Goal: Task Accomplishment & Management: Manage account settings

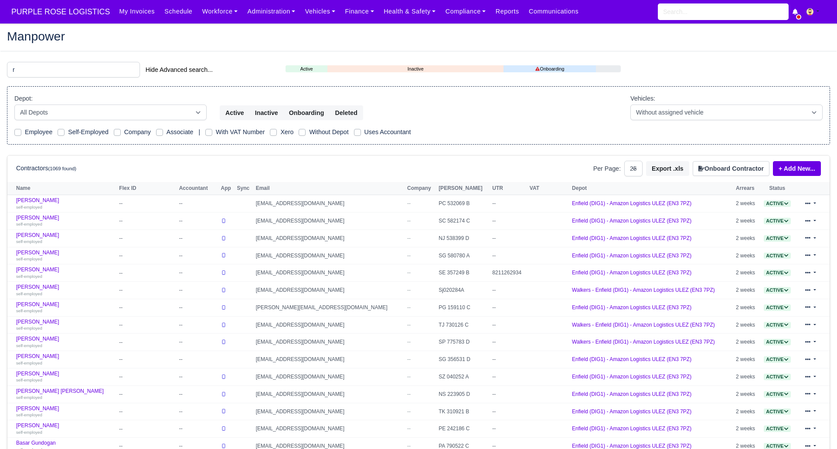
select select "25"
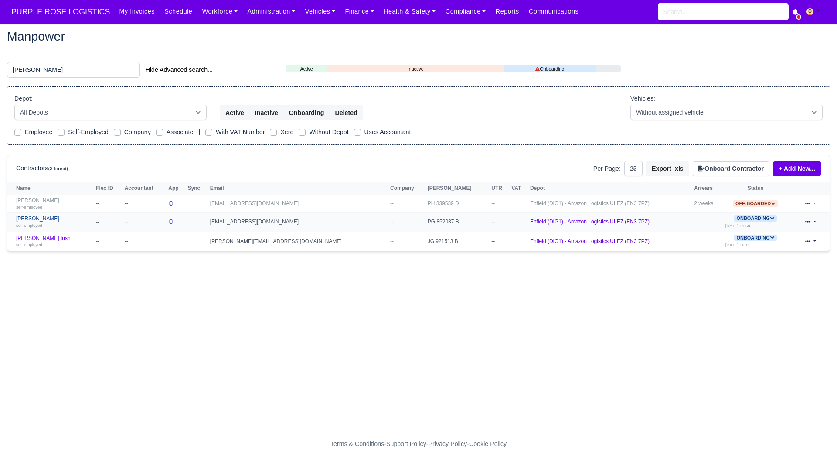
type input "reece"
click at [41, 218] on link "Reece Bendela self-employed" at bounding box center [53, 222] width 75 height 13
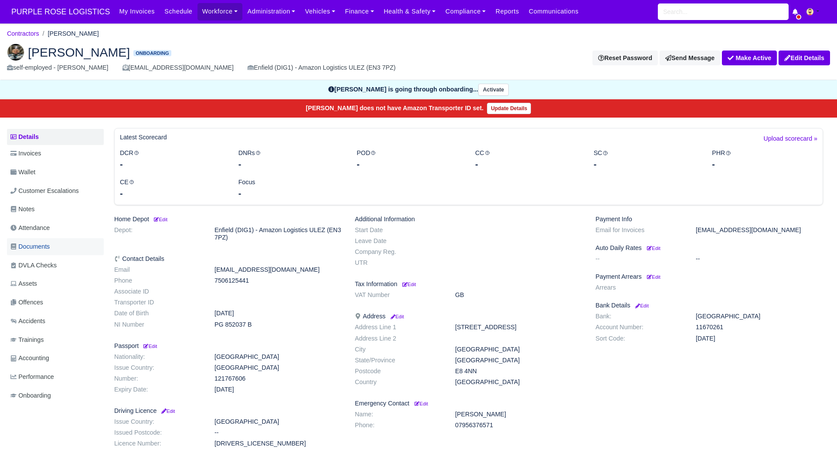
click at [50, 243] on span "Documents" at bounding box center [29, 247] width 39 height 10
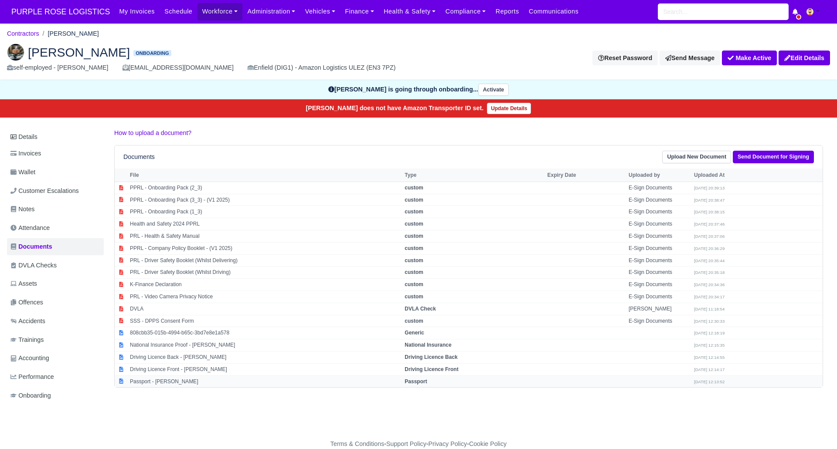
click at [418, 384] on strong "Passport" at bounding box center [416, 382] width 22 height 6
select select "passport"
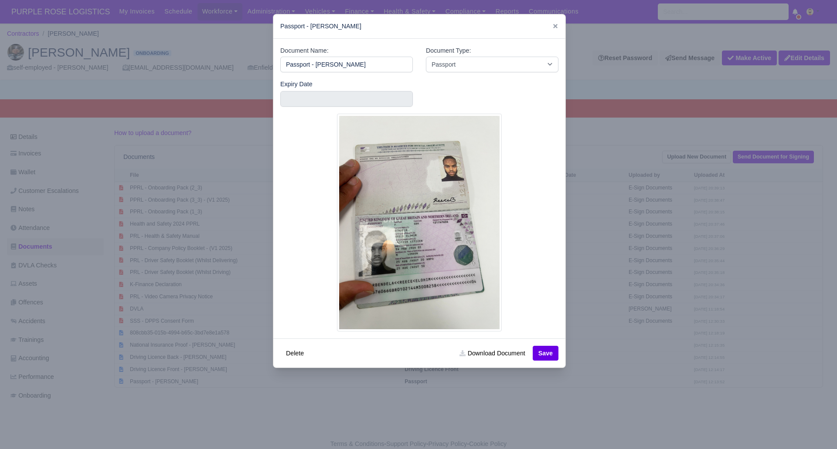
click at [409, 408] on div at bounding box center [418, 224] width 837 height 449
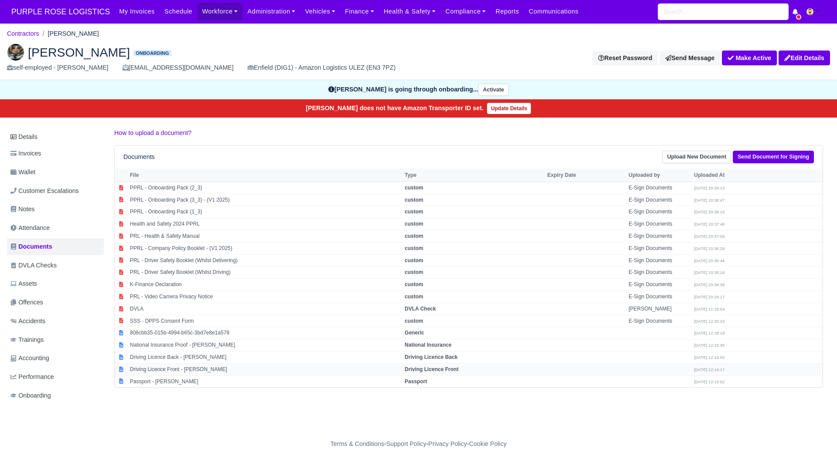
click at [436, 369] on strong "Driving Licence Front" at bounding box center [432, 370] width 54 height 6
select select "driving-licence-front"
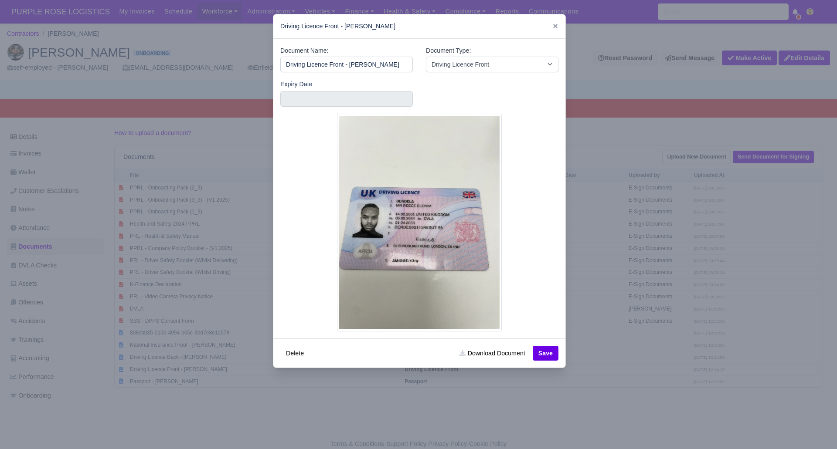
click at [431, 405] on div at bounding box center [418, 224] width 837 height 449
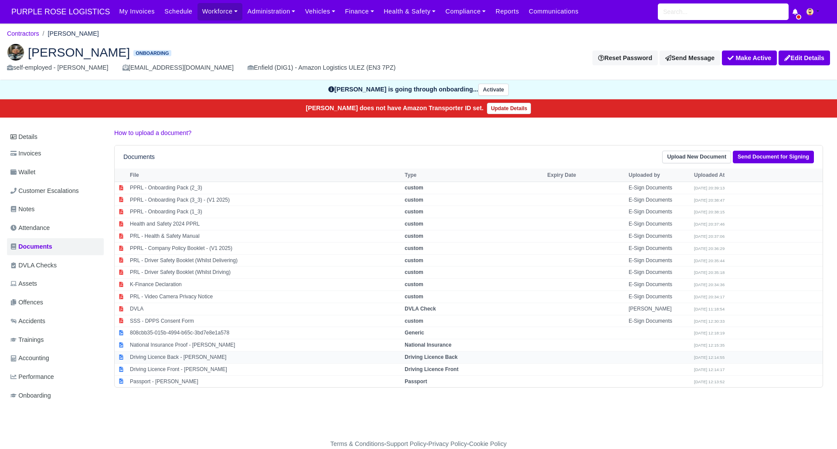
click at [433, 360] on strong "Driving Licence Back" at bounding box center [431, 357] width 53 height 6
select select "driving-licence-back"
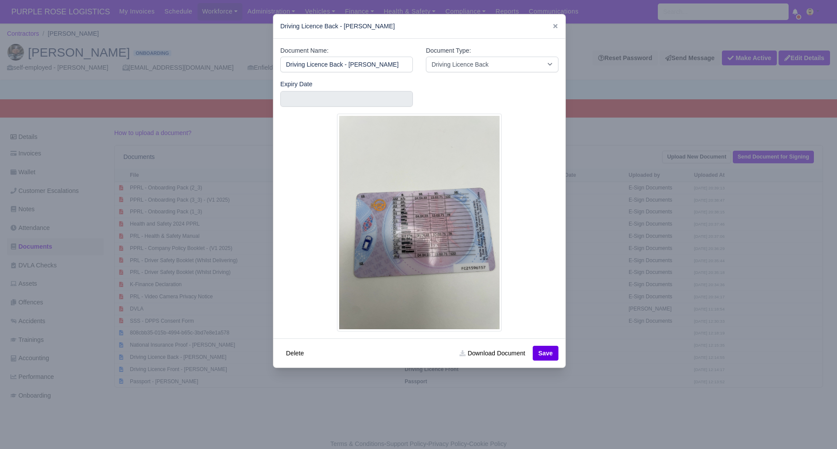
click at [500, 398] on div at bounding box center [418, 224] width 837 height 449
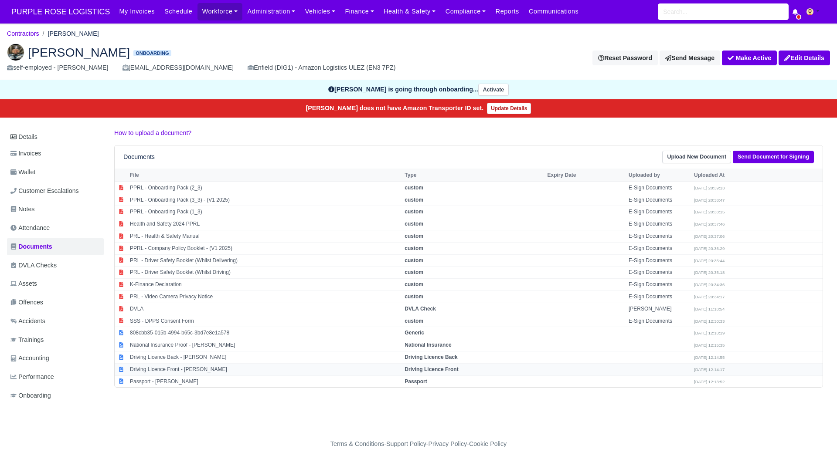
click at [432, 372] on strong "Driving Licence Front" at bounding box center [432, 370] width 54 height 6
select select "driving-licence-front"
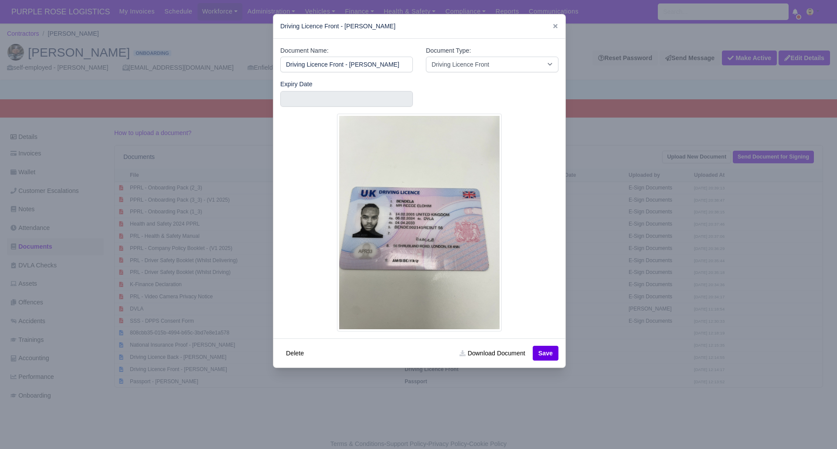
click at [497, 396] on div at bounding box center [418, 224] width 837 height 449
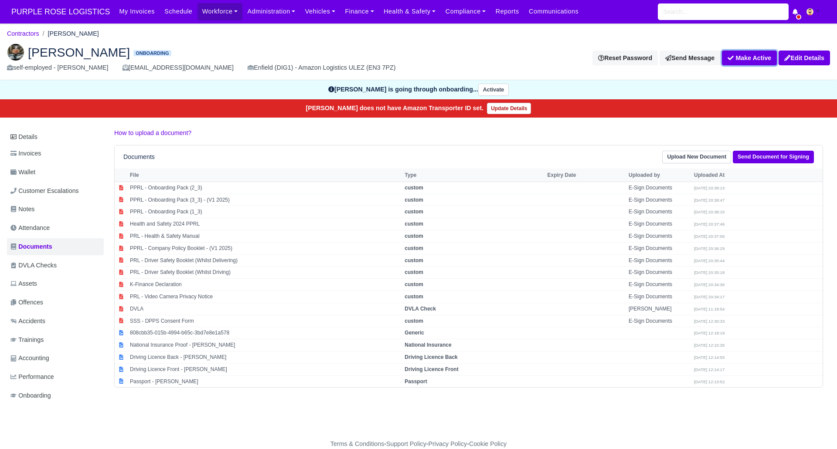
click at [746, 61] on button "Make Active" at bounding box center [749, 58] width 55 height 15
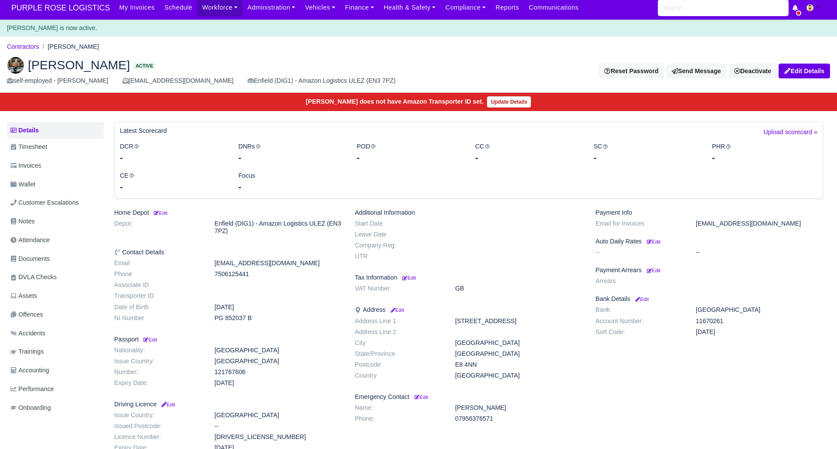
scroll to position [4, 0]
click at [338, 38] on body "PURPLE ROSE LOGISTICS My Invoices Schedule Workforce Manpower Expiring Document…" at bounding box center [418, 220] width 837 height 449
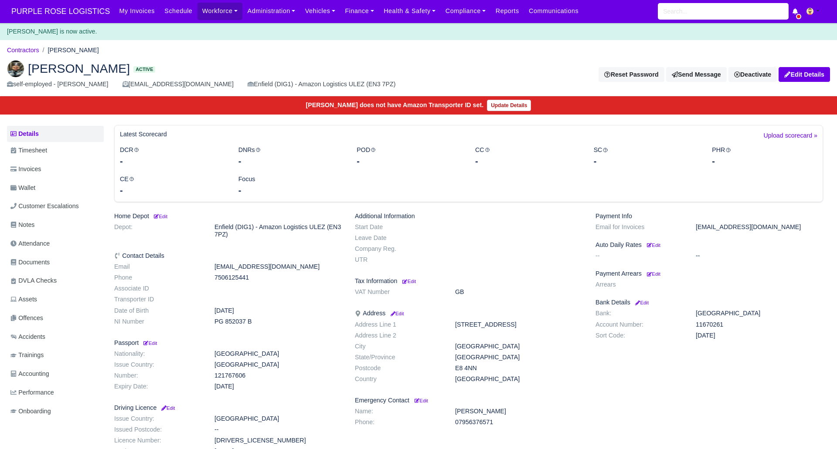
scroll to position [0, 0]
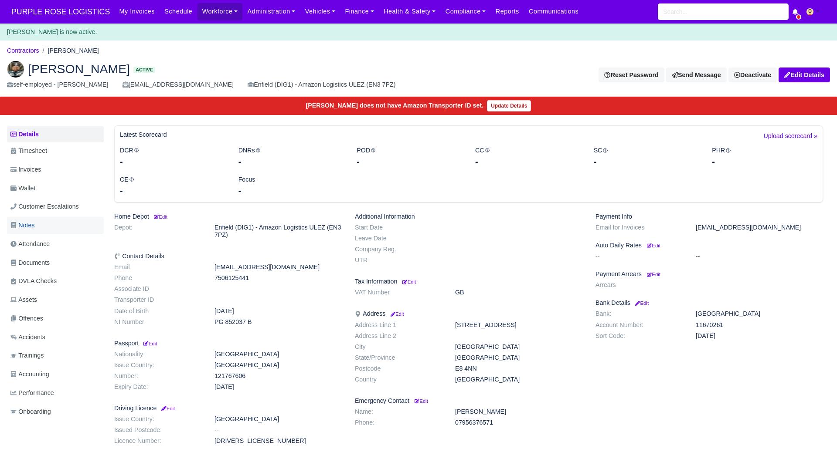
click at [46, 222] on link "Notes" at bounding box center [55, 225] width 97 height 17
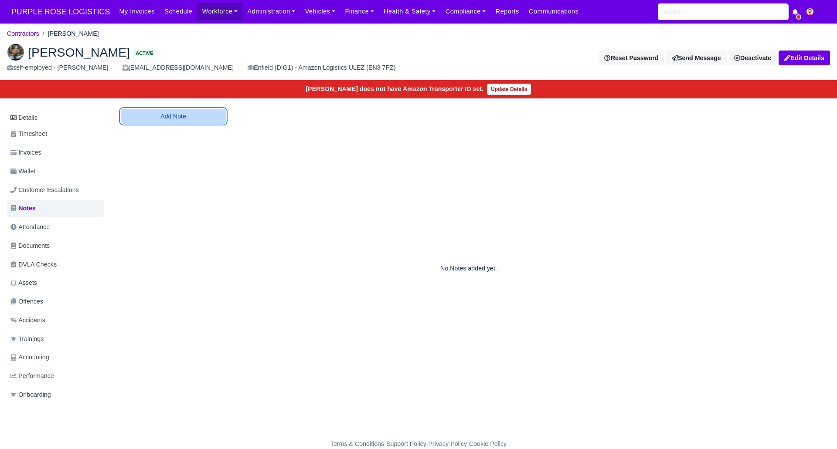
click at [177, 116] on button "Add Note" at bounding box center [173, 116] width 105 height 15
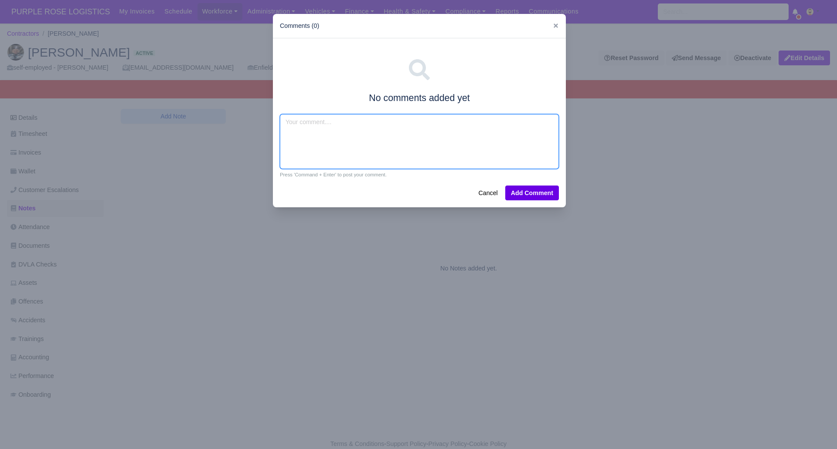
click at [337, 129] on textarea at bounding box center [419, 141] width 279 height 55
type textarea "Ocado"
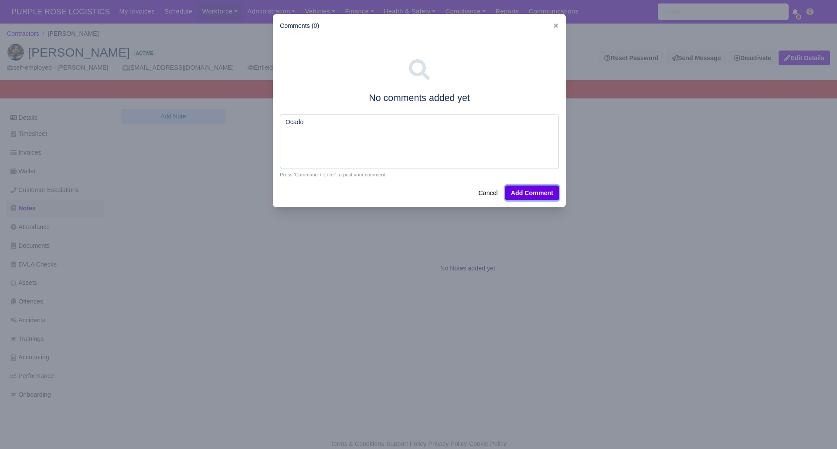
click at [527, 186] on button "Add Comment" at bounding box center [532, 193] width 54 height 15
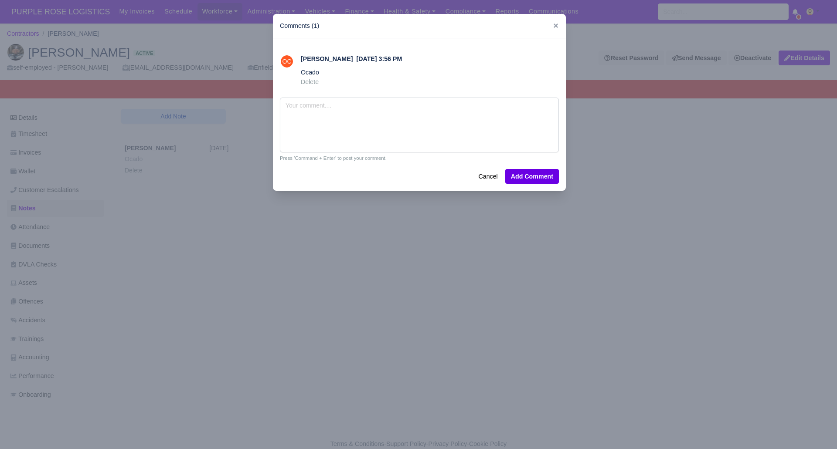
click at [224, 298] on div at bounding box center [418, 224] width 837 height 449
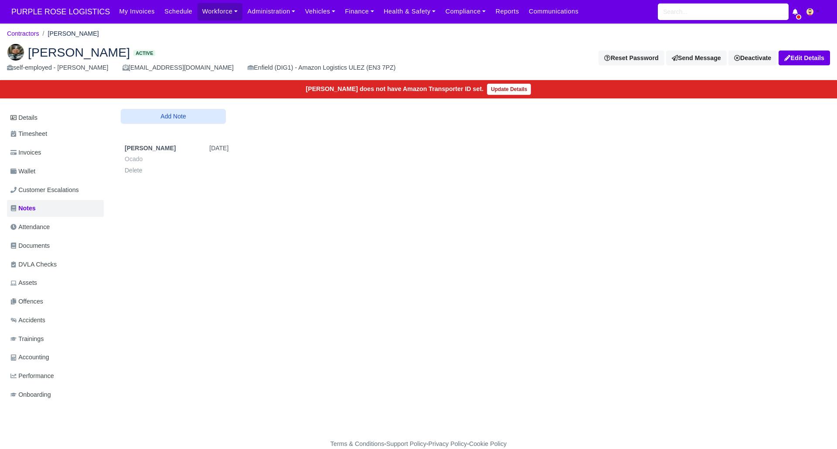
drag, startPoint x: 180, startPoint y: 250, endPoint x: 184, endPoint y: 244, distance: 7.4
click at [181, 249] on div "Details Timesheet Invoices Wallet Customer Escalations Notes Attendance Documen…" at bounding box center [418, 265] width 823 height 312
click at [27, 33] on link "Contractors" at bounding box center [23, 33] width 32 height 7
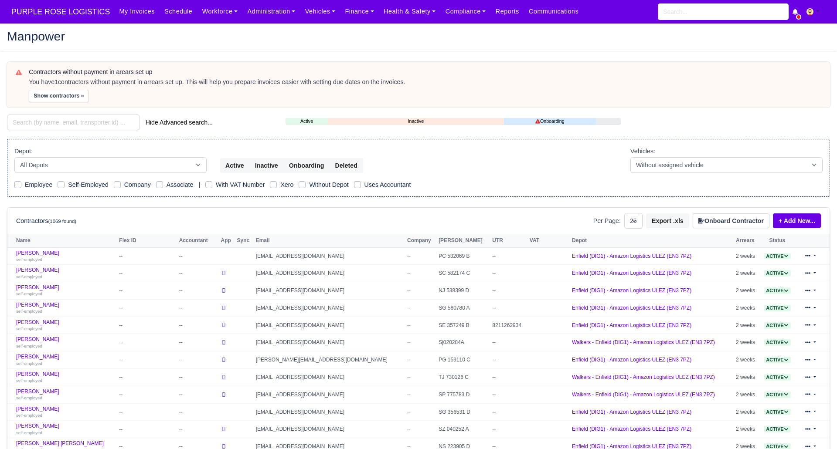
select select "25"
click at [43, 126] on input "search" at bounding box center [73, 123] width 133 height 16
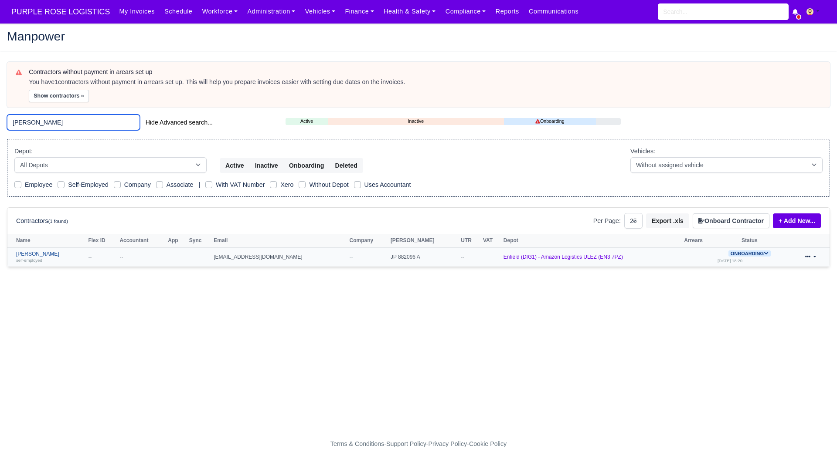
type input "[PERSON_NAME]"
click at [41, 255] on link "[PERSON_NAME] self-employed" at bounding box center [50, 257] width 68 height 13
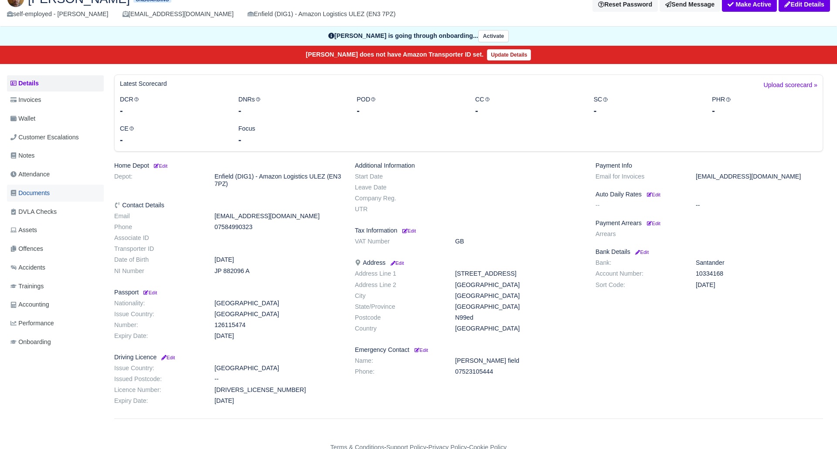
scroll to position [53, 0]
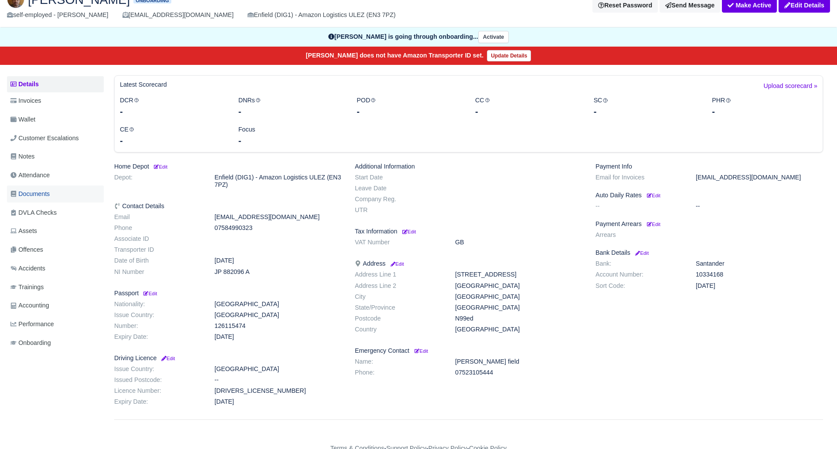
click at [52, 194] on link "Documents" at bounding box center [55, 194] width 97 height 17
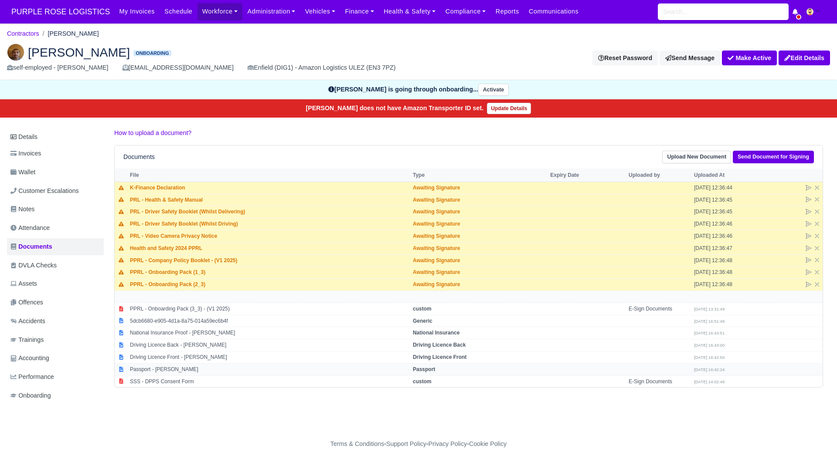
click at [421, 370] on strong "Passport" at bounding box center [424, 370] width 22 height 6
select select "passport"
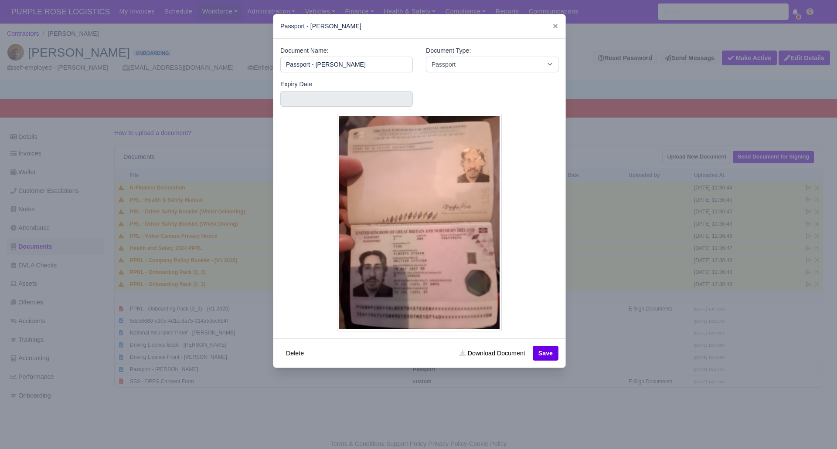
click at [456, 443] on div at bounding box center [418, 224] width 837 height 449
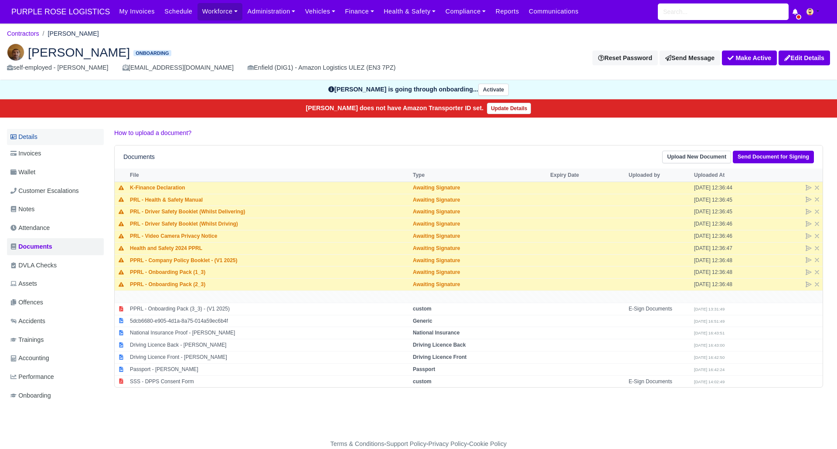
click at [47, 135] on link "Details" at bounding box center [55, 137] width 97 height 16
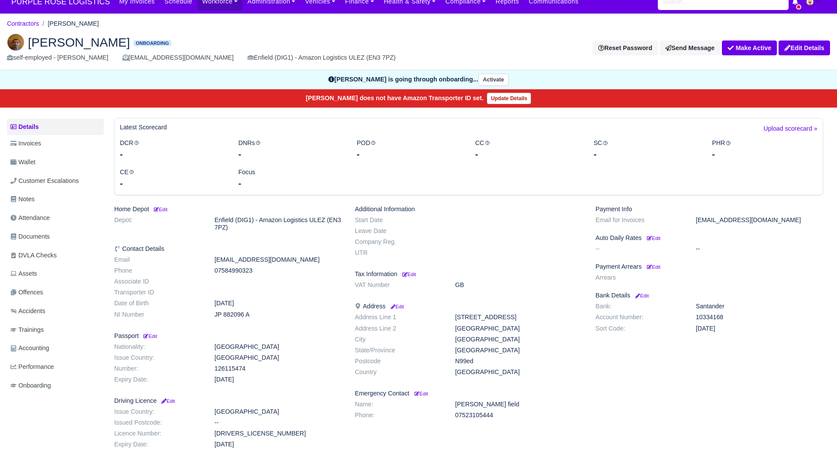
scroll to position [14, 0]
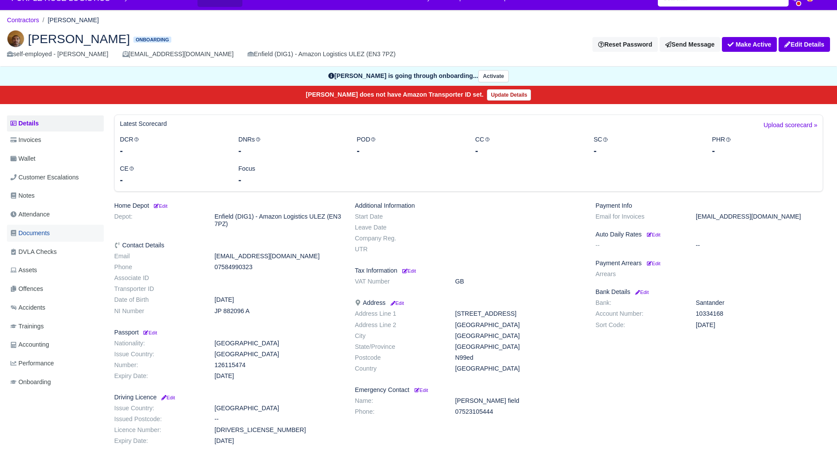
click at [42, 235] on span "Documents" at bounding box center [29, 233] width 39 height 10
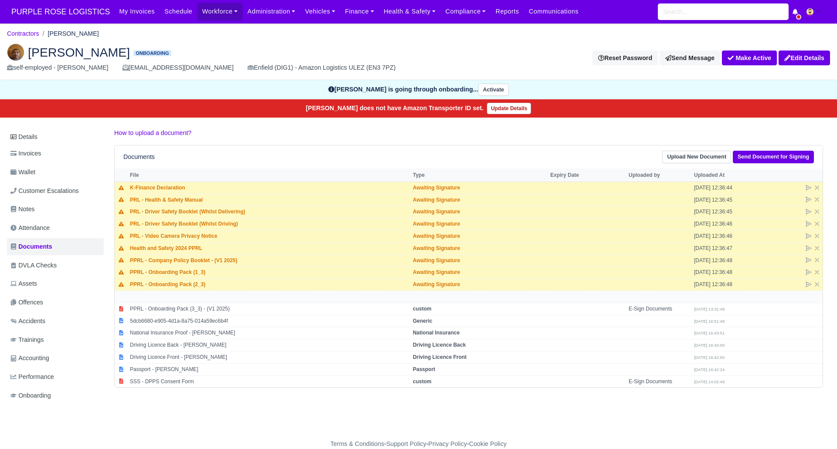
click at [430, 391] on div "Details Invoices Wallet Customer Escalations Notes Attendance Documents DVLA Ch…" at bounding box center [418, 274] width 823 height 293
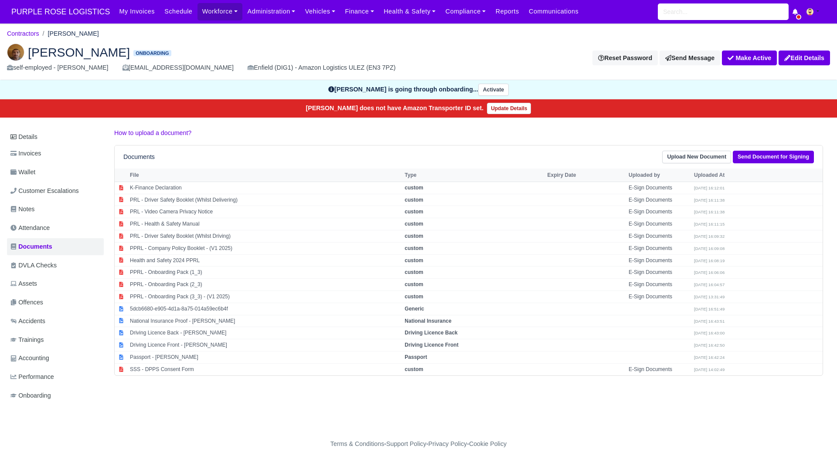
click at [397, 395] on div "Details Invoices Wallet Customer Escalations Notes Attendance Documents DVLA Ch…" at bounding box center [418, 274] width 823 height 293
click at [485, 291] on td "custom" at bounding box center [473, 297] width 143 height 12
select select "custom"
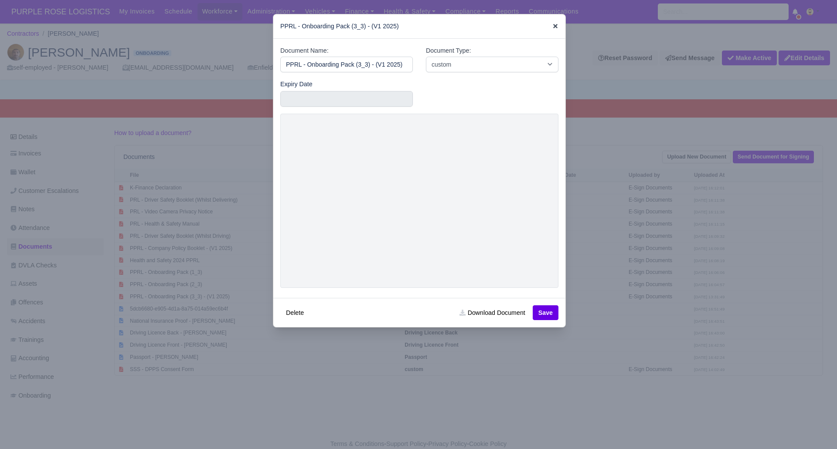
click at [556, 25] on icon at bounding box center [555, 26] width 4 height 4
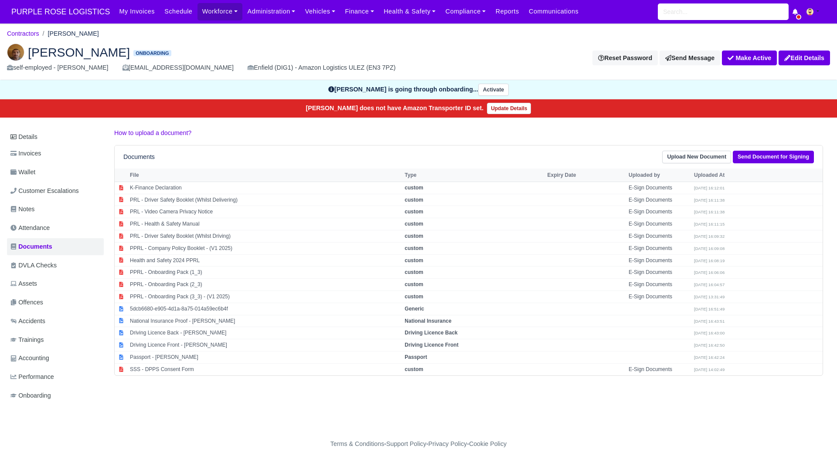
click at [276, 44] on h2 "[PERSON_NAME] Onboarding" at bounding box center [209, 52] width 405 height 17
click at [410, 390] on div "Details Invoices Wallet Customer Escalations Notes Attendance Documents DVLA Ch…" at bounding box center [418, 274] width 823 height 293
click at [748, 56] on button "Make Active" at bounding box center [749, 58] width 55 height 15
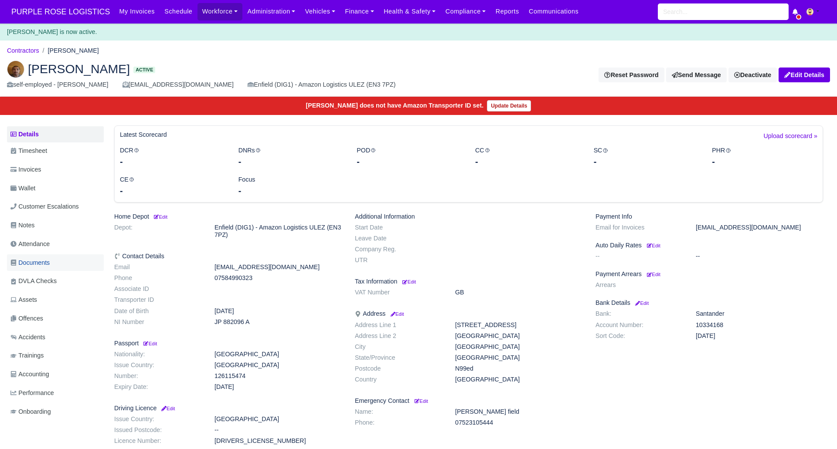
click at [39, 264] on span "Documents" at bounding box center [29, 263] width 39 height 10
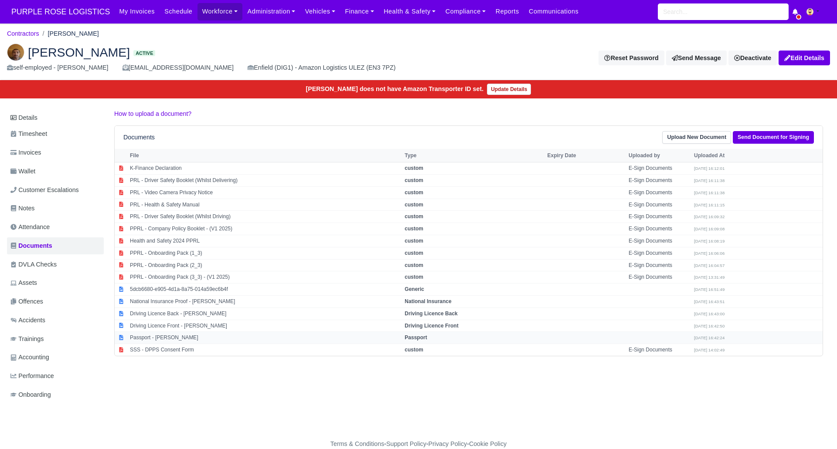
click at [427, 339] on strong "Passport" at bounding box center [416, 338] width 22 height 6
select select "passport"
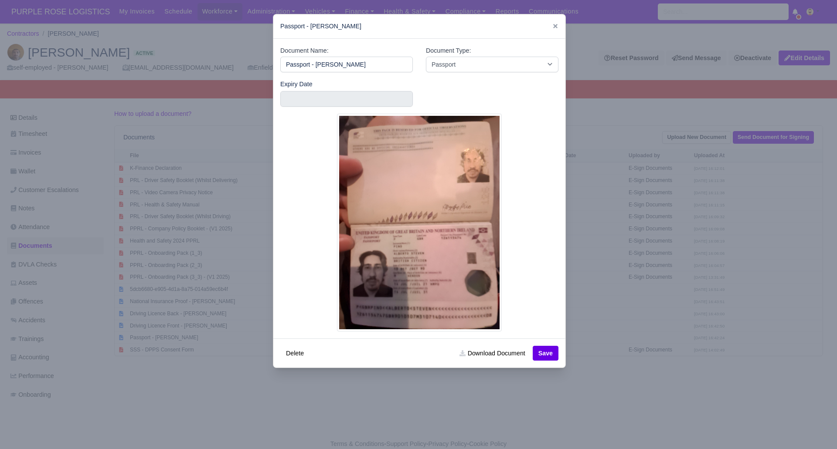
click at [498, 383] on div at bounding box center [418, 224] width 837 height 449
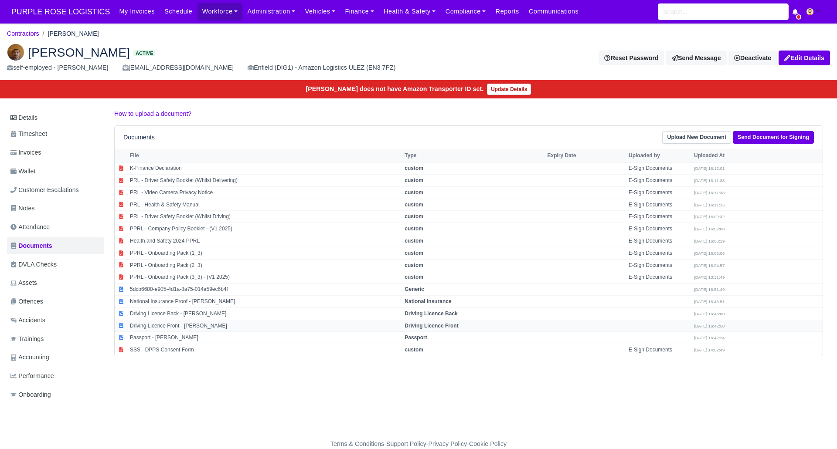
click at [451, 325] on strong "Driving Licence Front" at bounding box center [432, 326] width 54 height 6
select select "driving-licence-front"
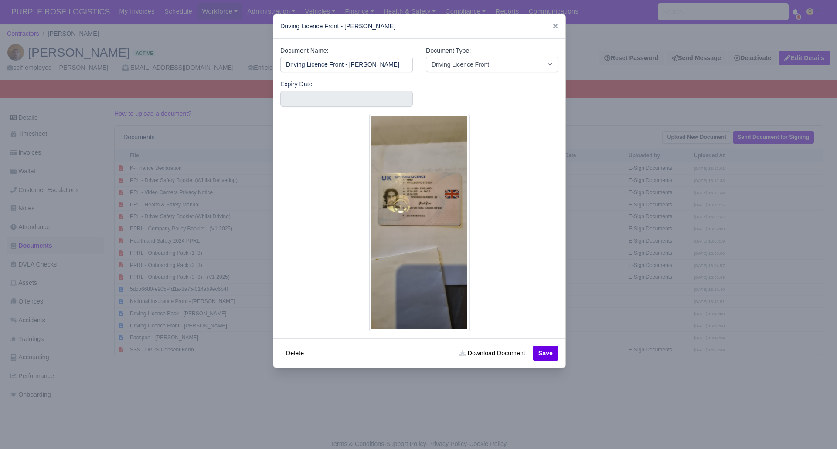
click at [447, 409] on div at bounding box center [418, 224] width 837 height 449
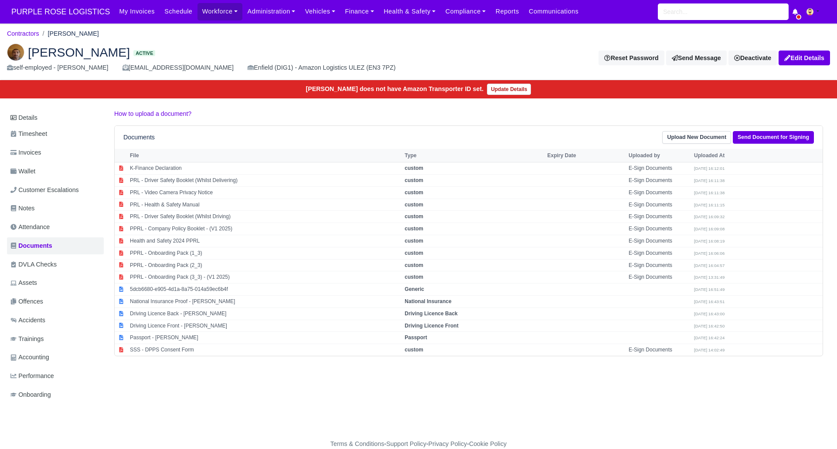
click at [416, 397] on div "Details Timesheet Invoices Wallet Customer Escalations Notes Attendance Documen…" at bounding box center [418, 265] width 823 height 312
drag, startPoint x: 333, startPoint y: 45, endPoint x: 327, endPoint y: 50, distance: 7.1
click at [332, 45] on h2 "[PERSON_NAME] Active" at bounding box center [209, 52] width 405 height 17
click at [333, 56] on h2 "[PERSON_NAME] Active" at bounding box center [209, 52] width 405 height 17
click at [24, 116] on link "Details" at bounding box center [55, 118] width 97 height 16
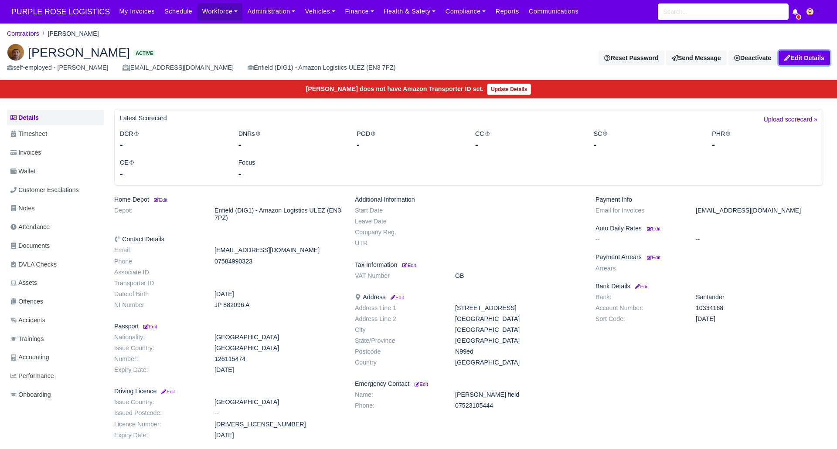
click at [806, 54] on link "Edit Details" at bounding box center [804, 58] width 51 height 15
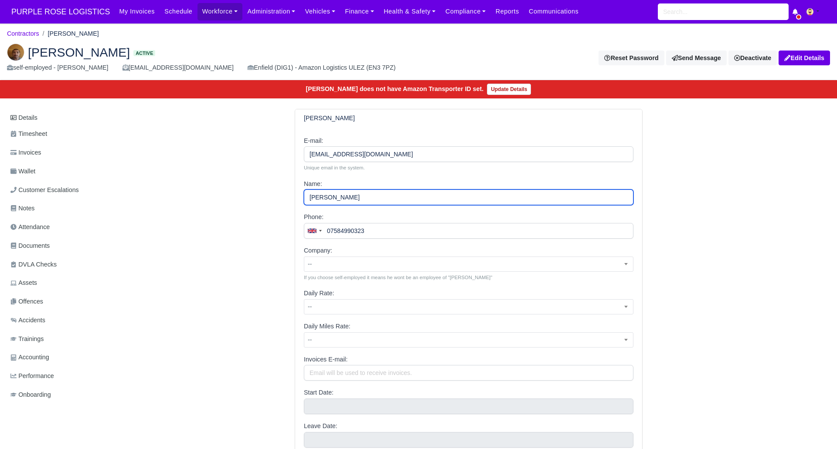
click at [384, 199] on input "Alberto steven Pino" at bounding box center [469, 198] width 330 height 16
click at [350, 197] on input "Alberto steven Pino" at bounding box center [469, 198] width 330 height 16
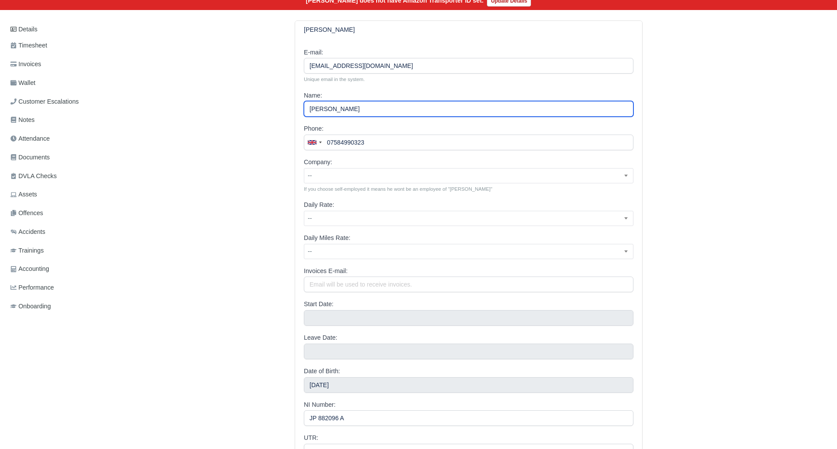
scroll to position [218, 0]
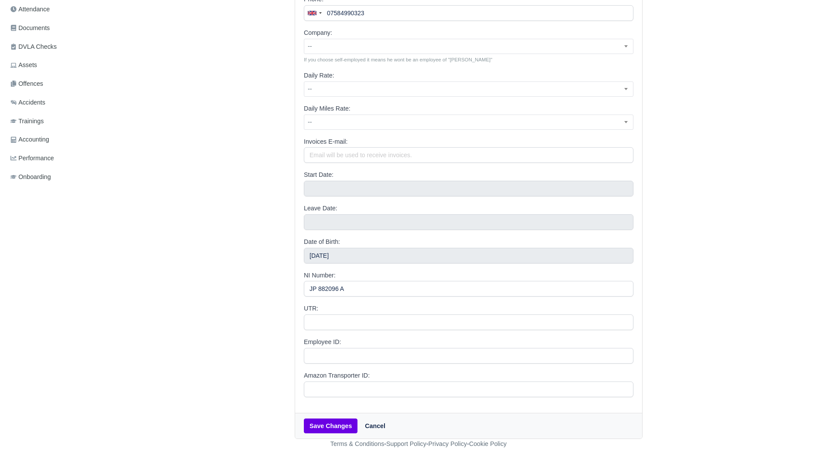
type input "[PERSON_NAME]"
click at [344, 425] on button "Save Changes" at bounding box center [331, 426] width 54 height 15
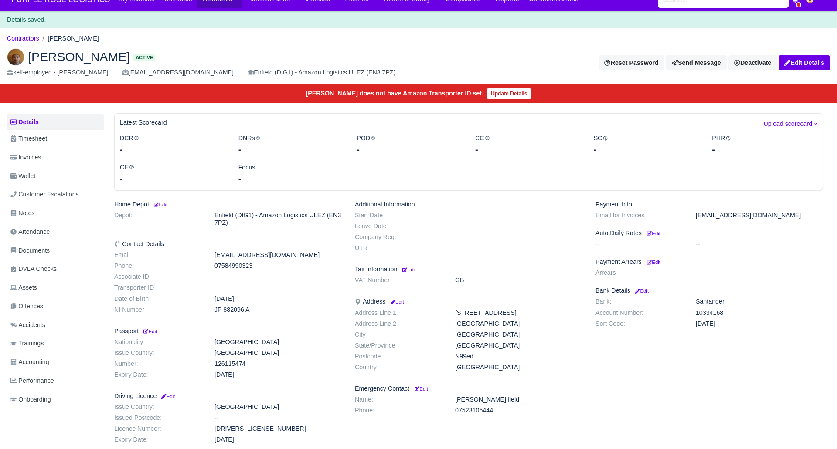
scroll to position [14, 0]
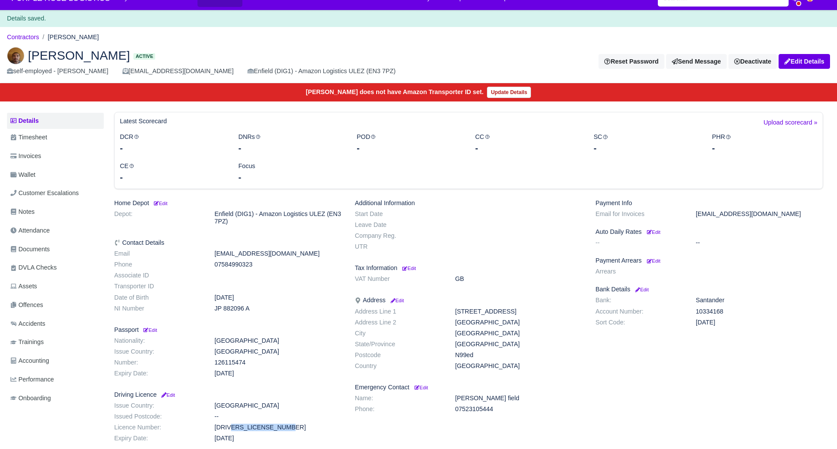
drag, startPoint x: 209, startPoint y: 427, endPoint x: 276, endPoint y: 429, distance: 66.7
click at [276, 429] on dd "[DRIVERS_LICENSE_NUMBER]" at bounding box center [278, 427] width 140 height 7
drag, startPoint x: 211, startPoint y: 310, endPoint x: 262, endPoint y: 313, distance: 50.6
click at [262, 313] on dl "Email [EMAIL_ADDRESS][DOMAIN_NAME] Phone [PHONE_NUMBER] Associate ID Transporte…" at bounding box center [228, 282] width 241 height 65
copy dd "JP 882096 A"
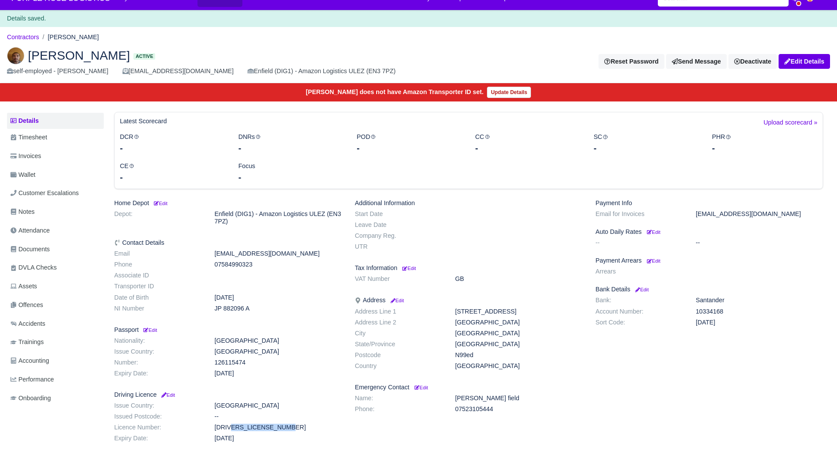
drag, startPoint x: 454, startPoint y: 358, endPoint x: 474, endPoint y: 357, distance: 19.7
click at [474, 357] on dd "N99ed" at bounding box center [519, 355] width 140 height 7
copy dd "N99ed"
click at [37, 249] on span "Documents" at bounding box center [29, 250] width 39 height 10
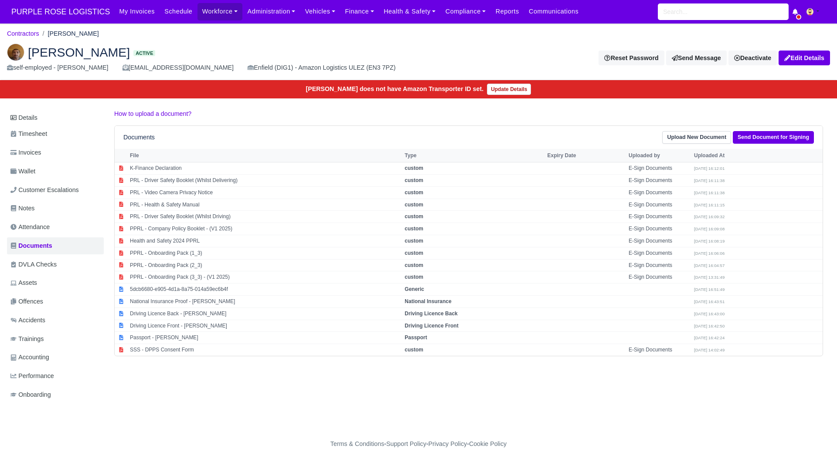
click at [697, 133] on link "Upload New Document" at bounding box center [696, 137] width 69 height 13
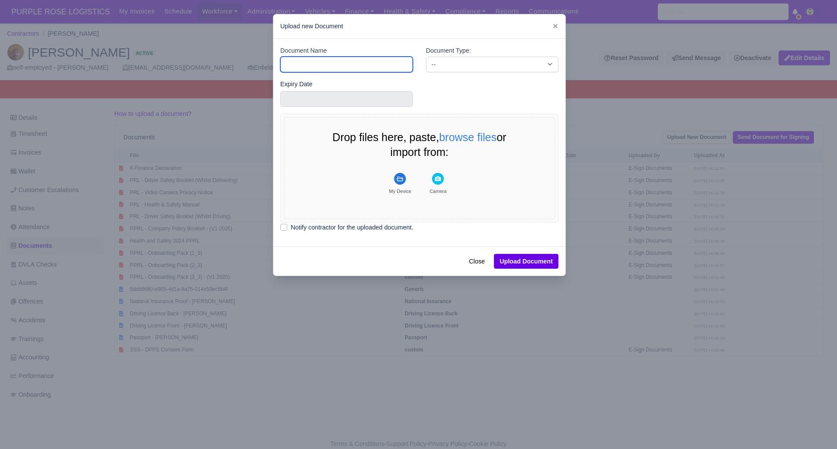
click at [320, 65] on input "Document Name" at bounding box center [346, 65] width 133 height 16
type input "DVLA"
click at [464, 63] on select "-- Accounting Engagement Letter Age Verification Confirmation Background Check …" at bounding box center [492, 65] width 133 height 16
select select "dvla-check"
click at [426, 57] on select "-- Accounting Engagement Letter Age Verification Confirmation Background Check …" at bounding box center [492, 65] width 133 height 16
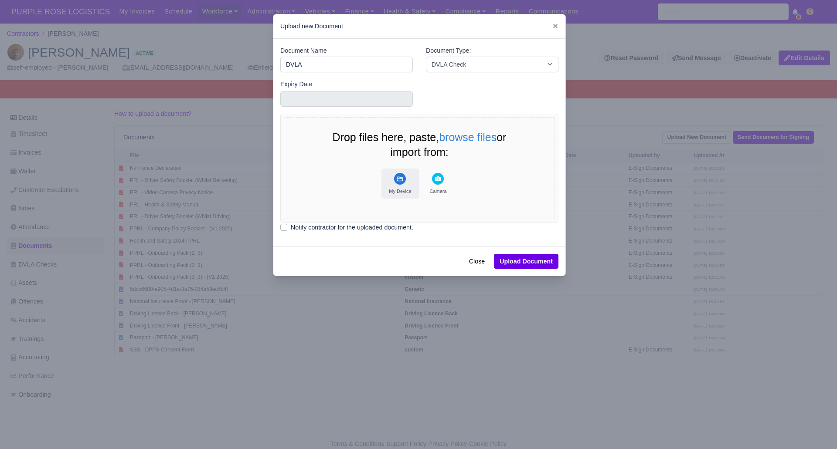
click at [387, 180] on button "My Device" at bounding box center [399, 184] width 37 height 30
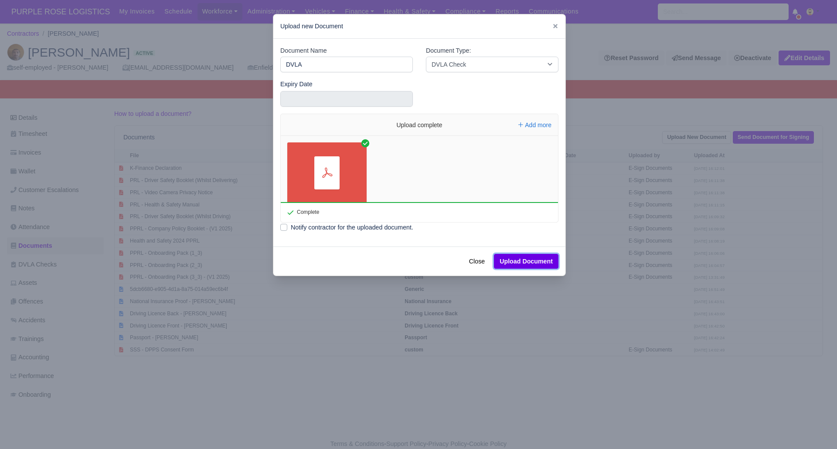
click at [531, 265] on button "Upload Document" at bounding box center [526, 261] width 65 height 15
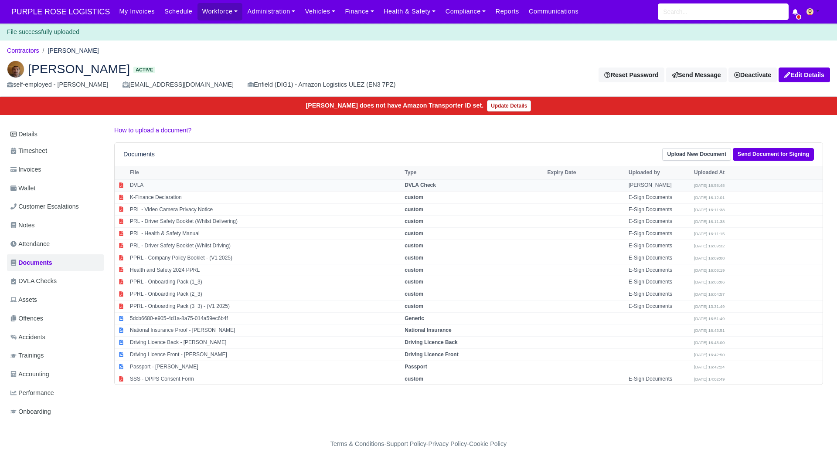
click at [431, 186] on strong "DVLA Check" at bounding box center [420, 185] width 31 height 6
select select "dvla-check"
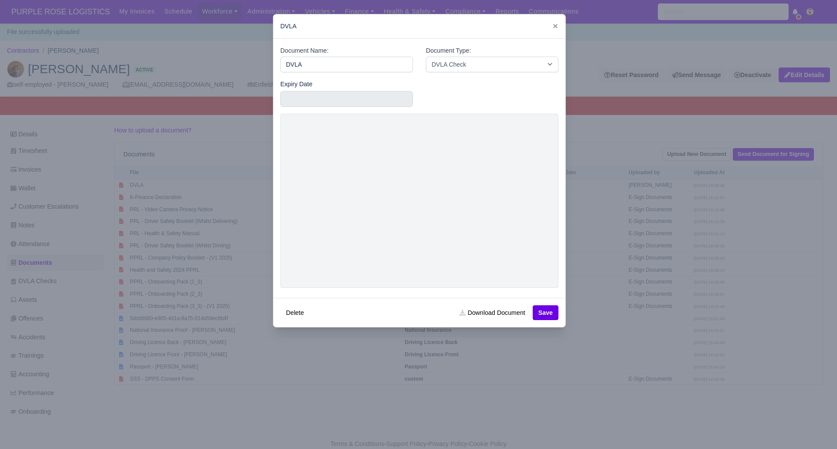
click at [575, 36] on div at bounding box center [418, 224] width 837 height 449
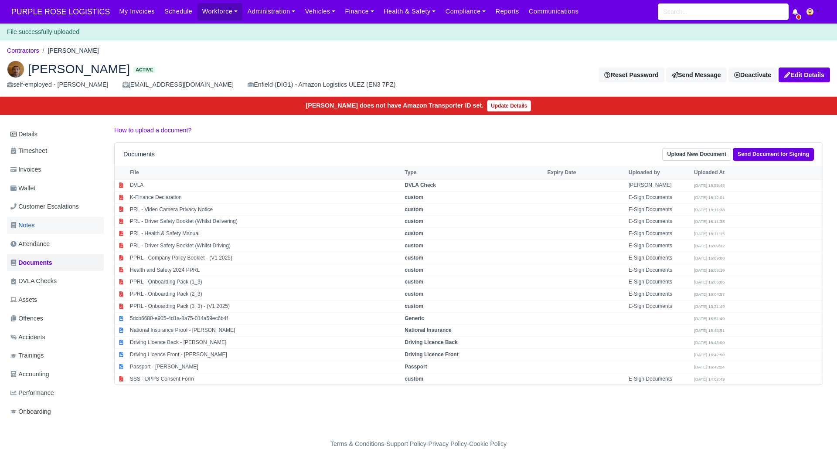
click at [38, 218] on link "Notes" at bounding box center [55, 225] width 97 height 17
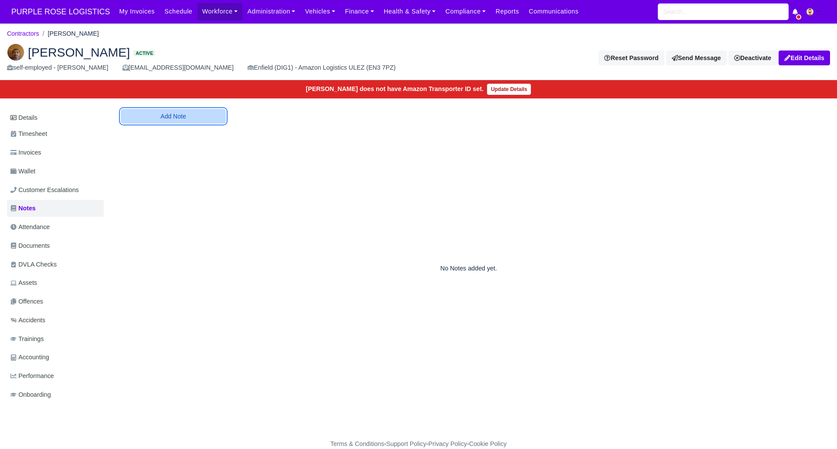
click at [173, 110] on button "Add Note" at bounding box center [173, 116] width 105 height 15
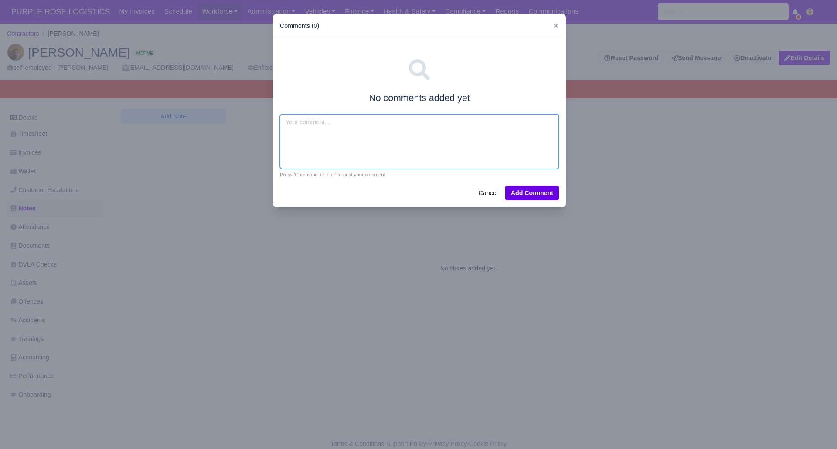
click at [299, 123] on textarea at bounding box center [419, 141] width 279 height 55
type textarea "recovery truck"
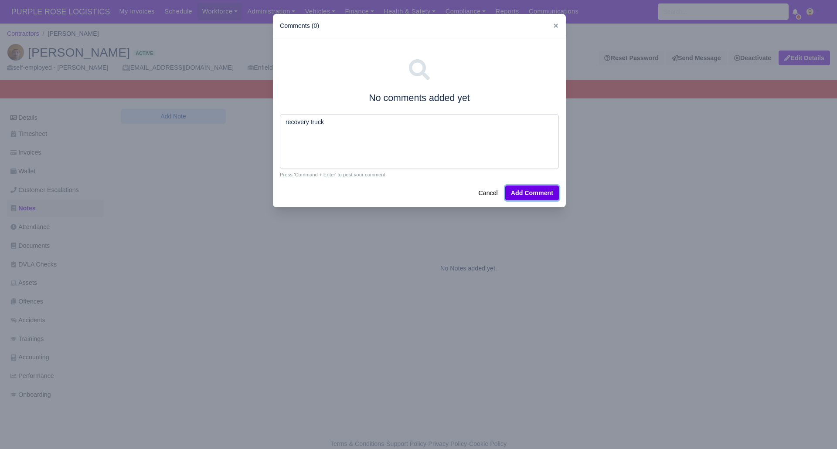
click at [535, 191] on button "Add Comment" at bounding box center [532, 193] width 54 height 15
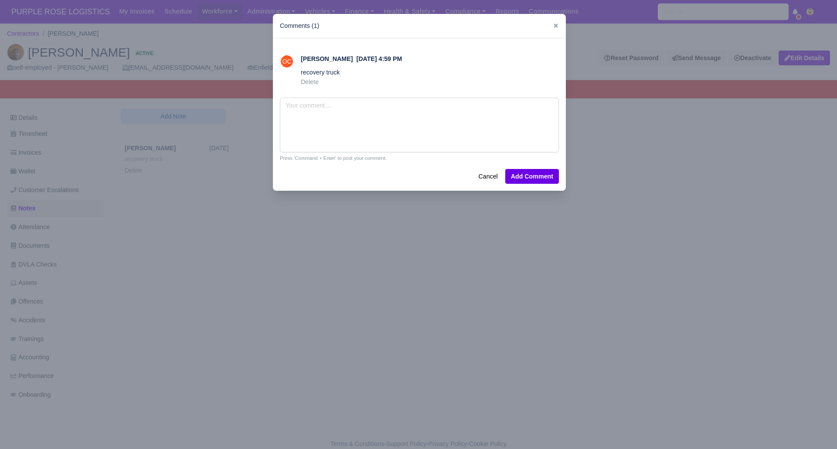
drag, startPoint x: 382, startPoint y: 304, endPoint x: 153, endPoint y: 248, distance: 235.7
click at [382, 300] on div at bounding box center [418, 224] width 837 height 449
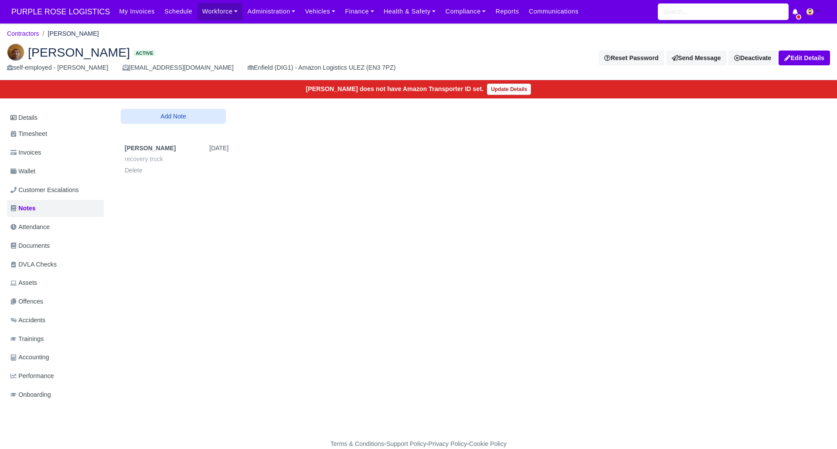
click at [259, 300] on div "Details Timesheet Invoices Wallet Customer Escalations Notes Attendance Documen…" at bounding box center [418, 265] width 823 height 312
click at [33, 32] on link "Contractors" at bounding box center [23, 33] width 32 height 7
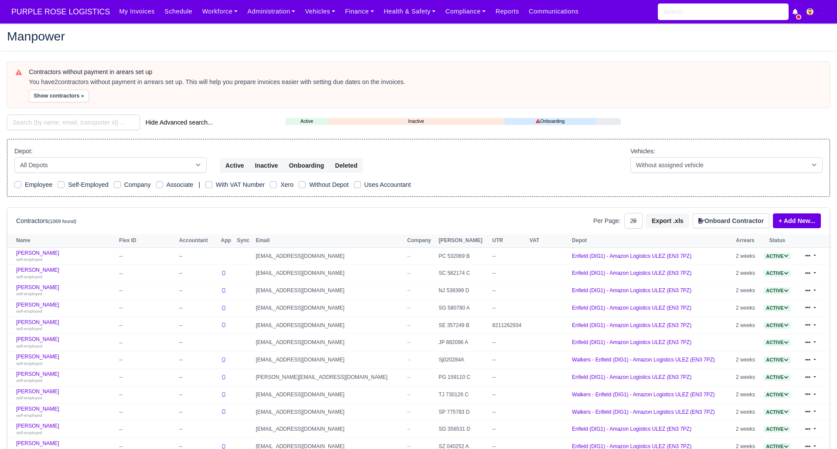
select select "25"
click at [62, 119] on input "search" at bounding box center [73, 123] width 133 height 16
click at [71, 118] on input "search" at bounding box center [73, 123] width 133 height 16
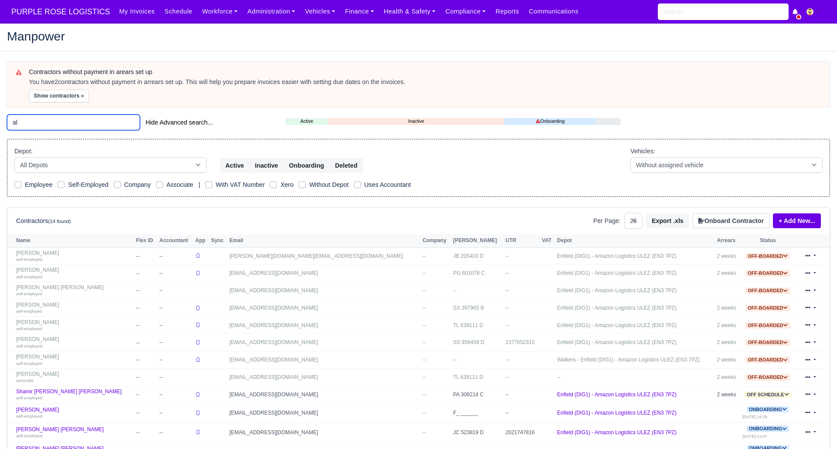
type input "a"
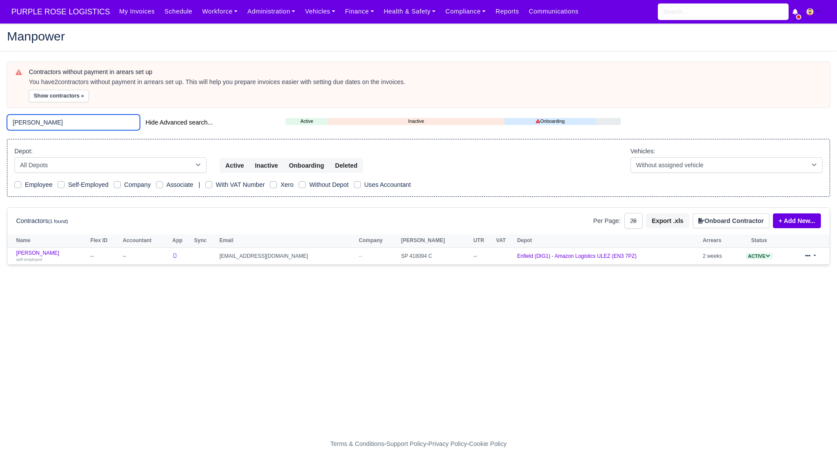
type input "vela"
click at [86, 251] on link "Diego Alejandro Huertas Velasquez self-employed" at bounding box center [51, 256] width 70 height 13
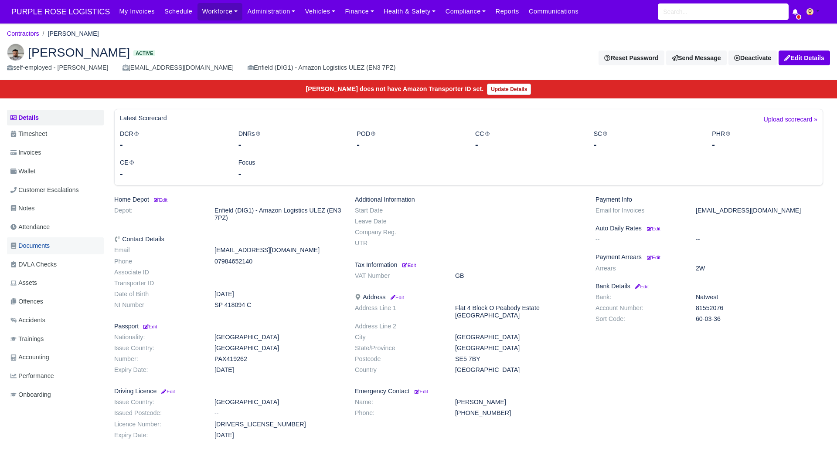
click at [25, 241] on span "Documents" at bounding box center [29, 246] width 39 height 10
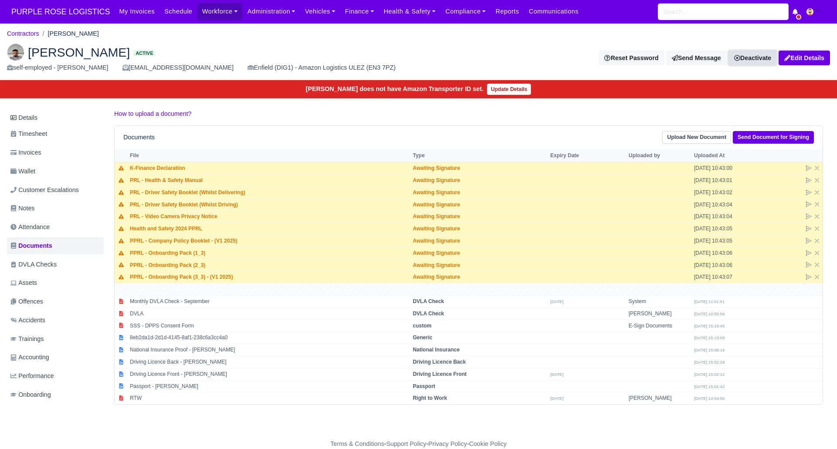
click at [754, 58] on link "Deactivate" at bounding box center [752, 58] width 48 height 15
click at [728, 88] on link "Take off schedule" at bounding box center [739, 87] width 78 height 14
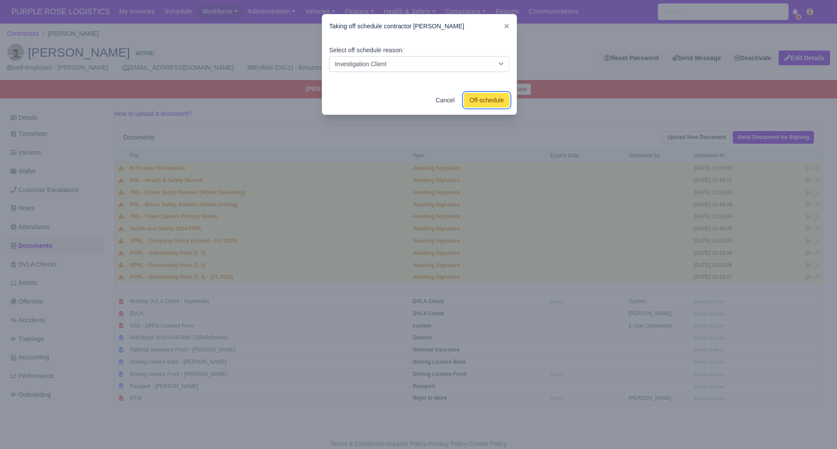
click at [483, 108] on button "Off-schedule" at bounding box center [487, 100] width 46 height 15
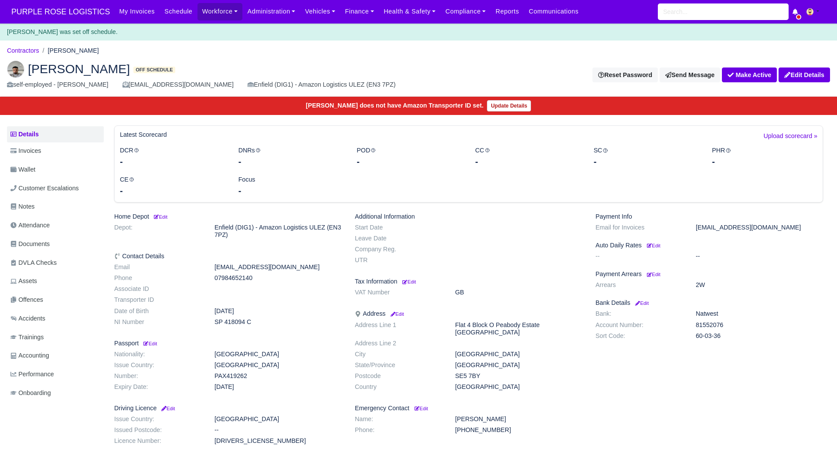
click at [337, 63] on h2 "[PERSON_NAME] Off schedule" at bounding box center [209, 69] width 405 height 17
